Goal: Information Seeking & Learning: Understand process/instructions

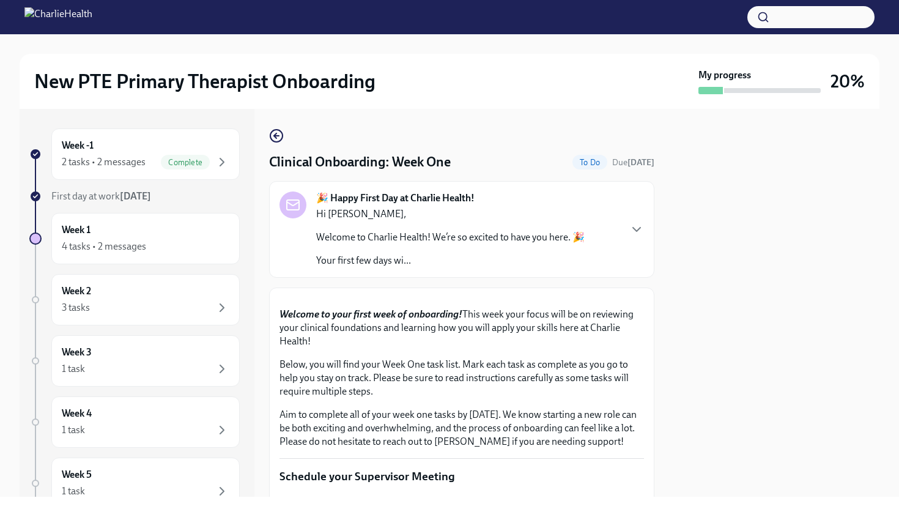
scroll to position [808, 0]
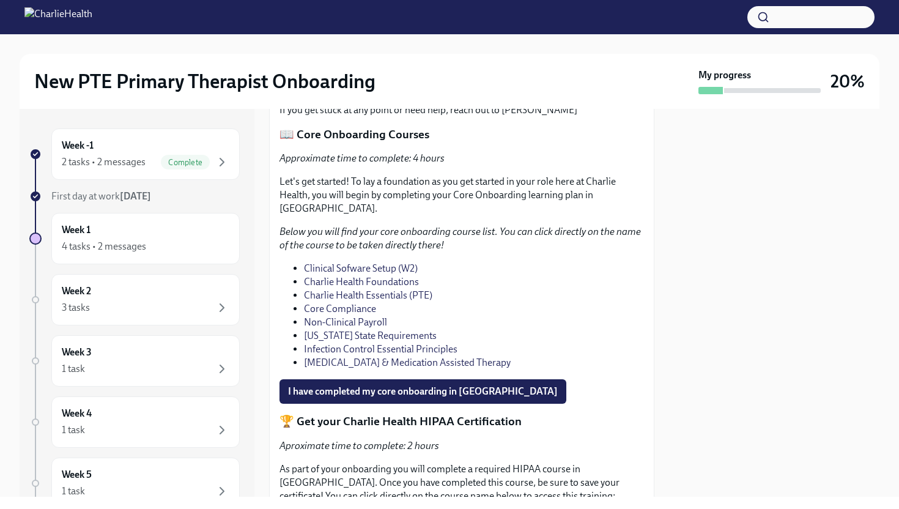
click at [366, 301] on link "Charlie Health Essentials (PTE)" at bounding box center [368, 295] width 128 height 12
click at [823, 254] on div at bounding box center [774, 303] width 210 height 388
click at [613, 142] on p "📖 Core Onboarding Courses" at bounding box center [461, 135] width 364 height 16
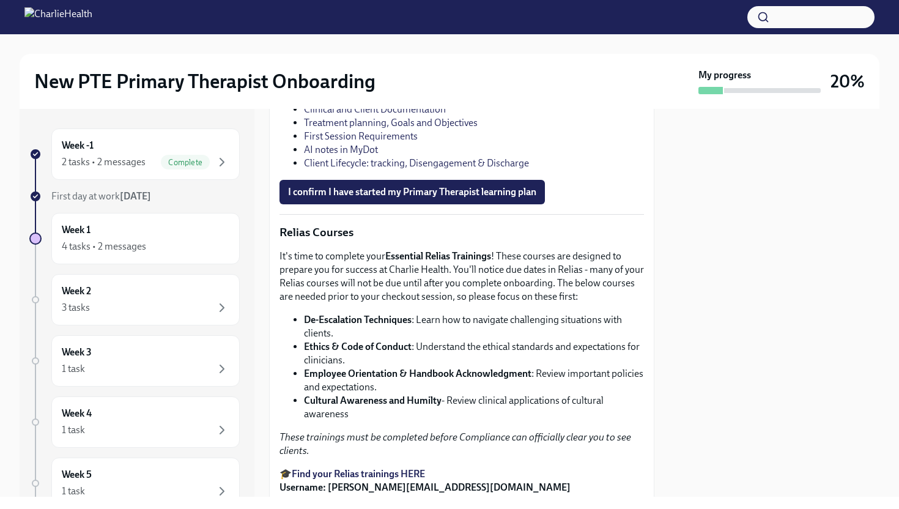
scroll to position [1640, 0]
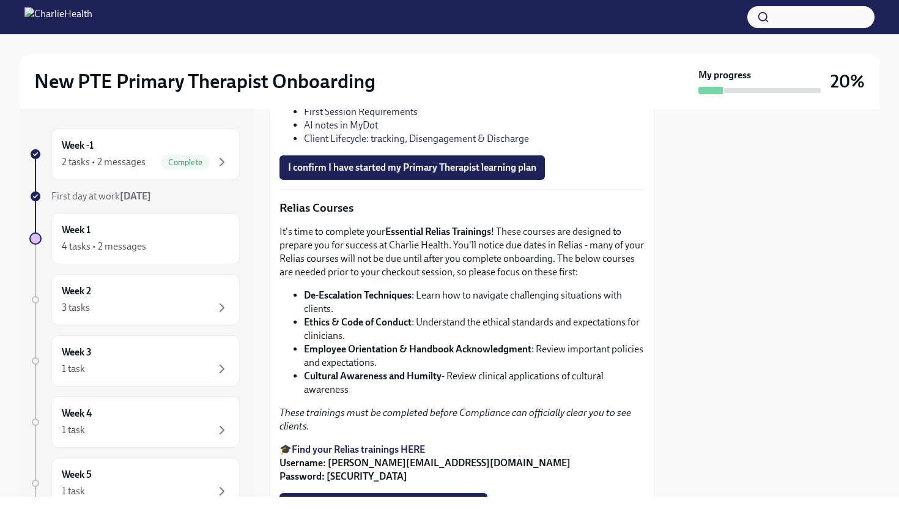
click at [396, 37] on link "Time Logging Procedures Using UKG" at bounding box center [382, 31] width 157 height 12
click at [756, 183] on div at bounding box center [774, 303] width 210 height 388
click at [606, 65] on li "Technology Overview for Primary Therapists" at bounding box center [474, 57] width 340 height 13
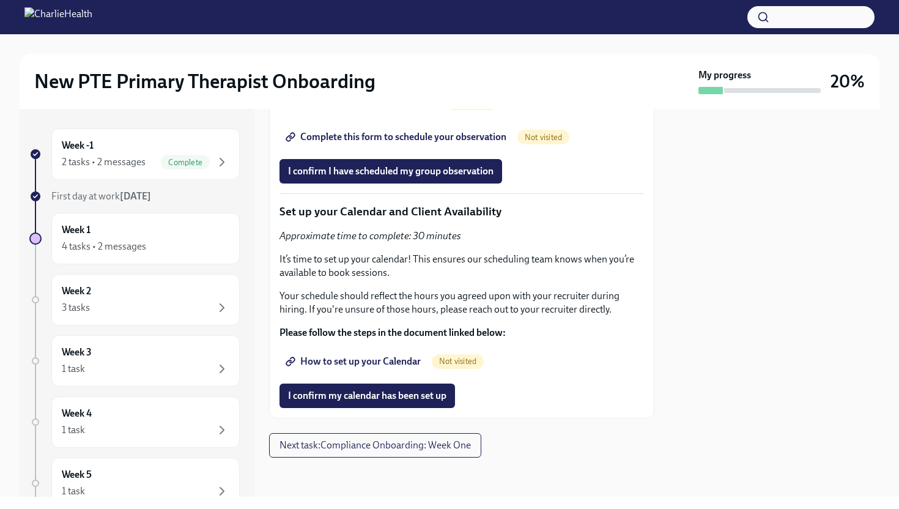
scroll to position [2779, 0]
click at [109, 166] on div "2 tasks • 2 messages" at bounding box center [104, 161] width 84 height 13
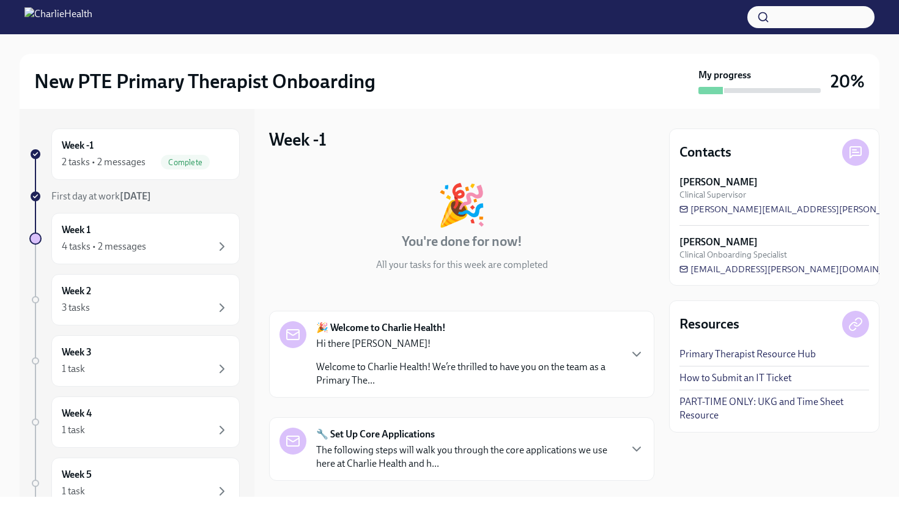
click at [265, 283] on div "Week -1 2 tasks • 2 messages Complete First day at work [DATE] Week 1 4 tasks •…" at bounding box center [450, 303] width 860 height 388
click at [691, 396] on link "PART-TIME ONLY: UKG and Time Sheet Resource" at bounding box center [774, 408] width 190 height 27
